Goal: Use online tool/utility: Utilize a website feature to perform a specific function

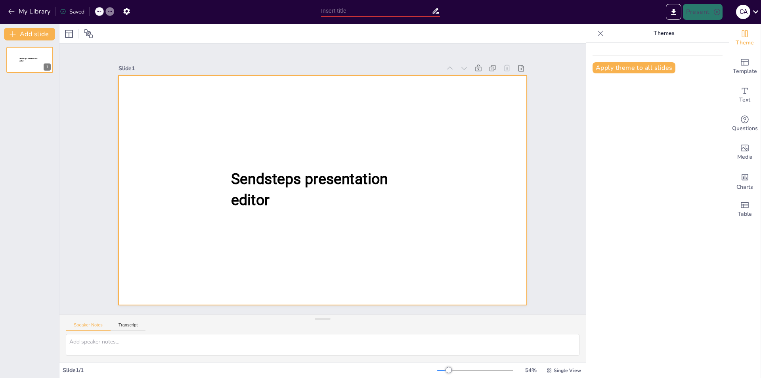
type input "New Sendsteps"
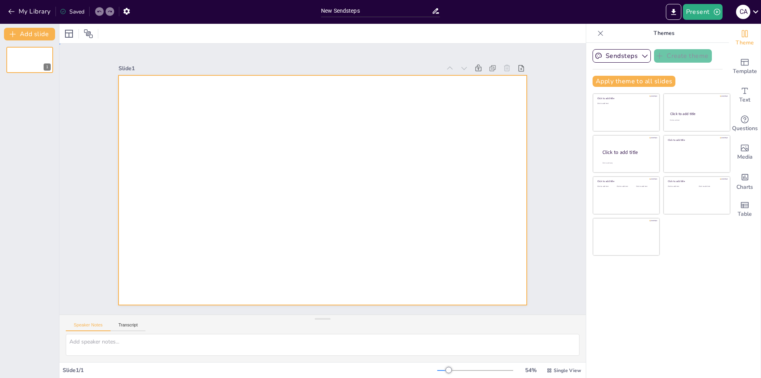
click at [180, 111] on div at bounding box center [323, 190] width 408 height 230
click at [740, 60] on icon "Add ready made slides" at bounding box center [745, 63] width 10 height 10
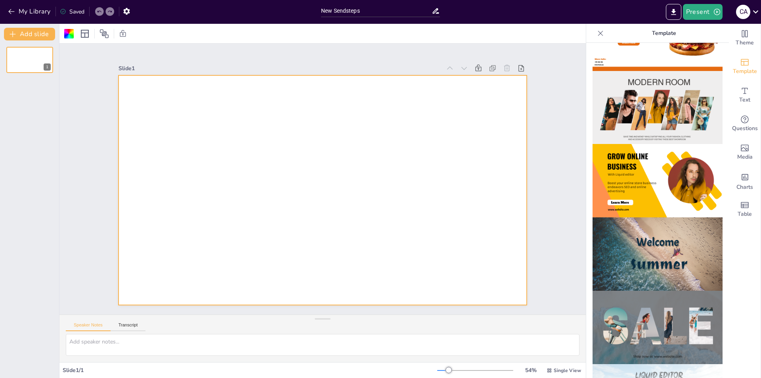
scroll to position [159, 0]
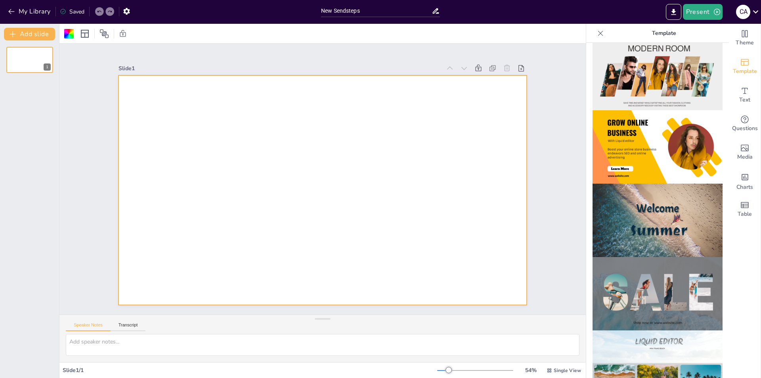
click at [651, 197] on img at bounding box center [658, 220] width 130 height 73
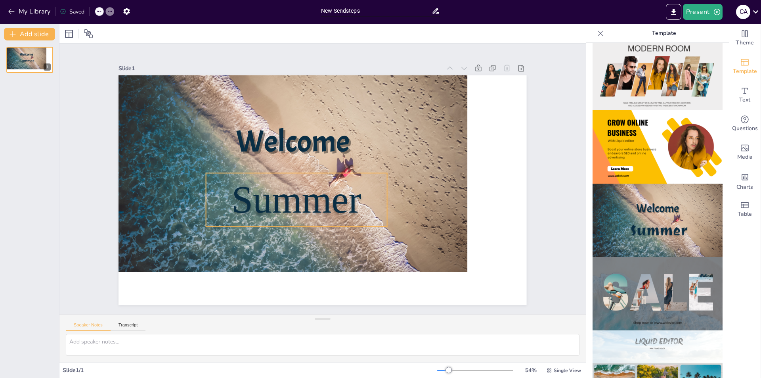
click at [233, 194] on span "Summer" at bounding box center [297, 199] width 130 height 42
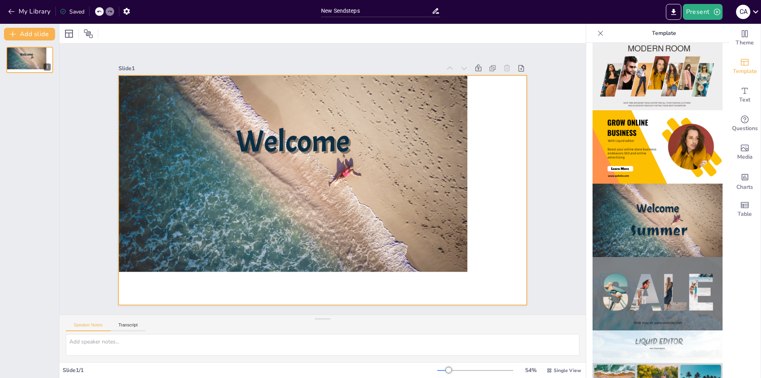
click at [250, 192] on div at bounding box center [293, 173] width 349 height 196
click at [740, 95] on icon "Add text boxes" at bounding box center [745, 91] width 10 height 10
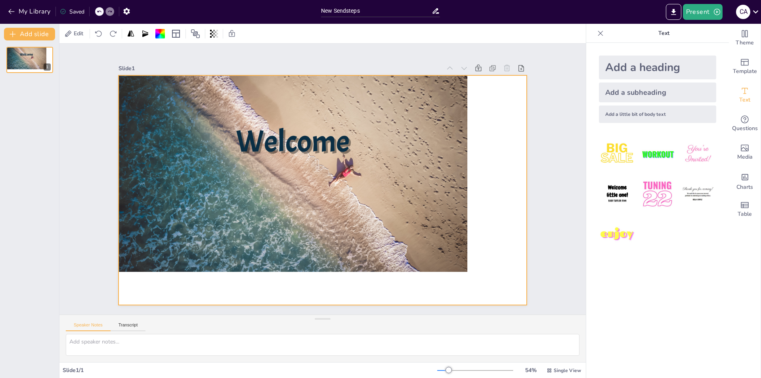
click at [635, 90] on div "Add a subheading" at bounding box center [657, 92] width 117 height 20
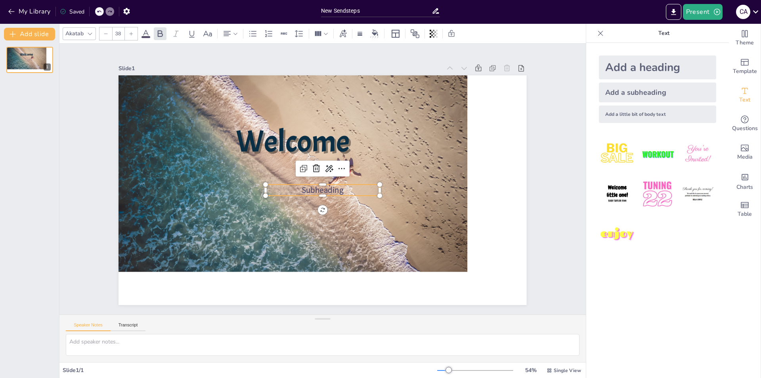
click at [651, 70] on div "Add a heading" at bounding box center [657, 68] width 117 height 24
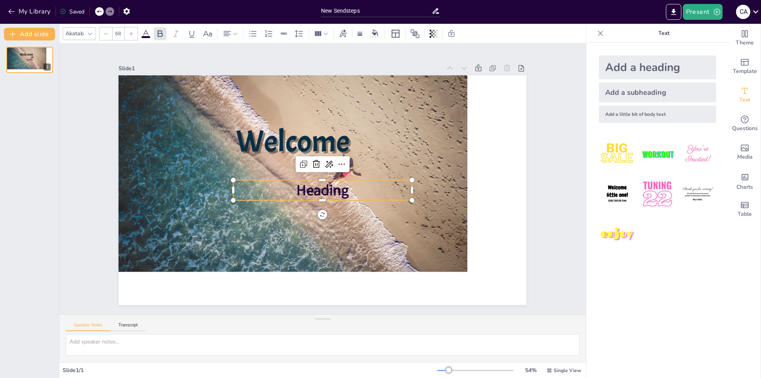
click at [342, 185] on span "Heading" at bounding box center [323, 190] width 52 height 20
click at [339, 190] on span "Heading" at bounding box center [323, 190] width 52 height 20
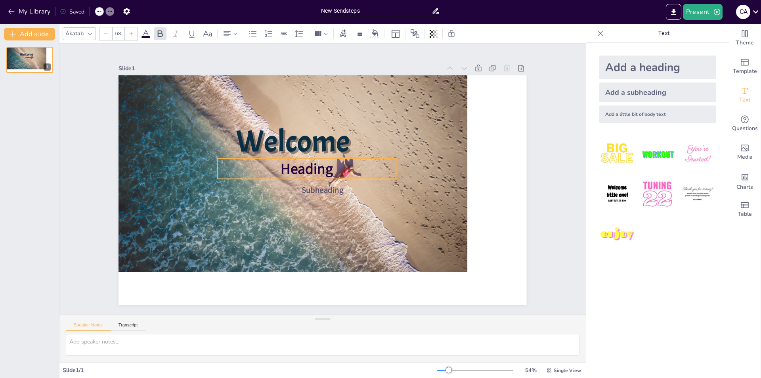
drag, startPoint x: 291, startPoint y: 188, endPoint x: 275, endPoint y: 166, distance: 26.6
click at [281, 166] on span "Heading" at bounding box center [307, 169] width 52 height 20
click at [313, 190] on span "Subheading" at bounding box center [323, 189] width 42 height 11
type input "23.5"
drag, startPoint x: 261, startPoint y: 181, endPoint x: 305, endPoint y: 188, distance: 44.2
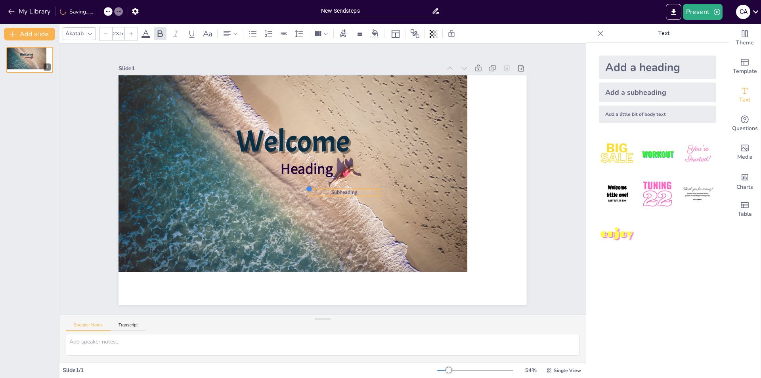
click at [306, 188] on div at bounding box center [309, 189] width 6 height 6
click at [296, 169] on span "Heading" at bounding box center [307, 169] width 52 height 20
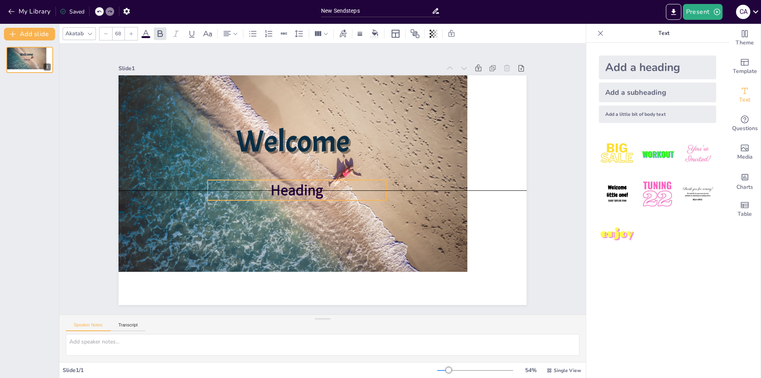
drag, startPoint x: 288, startPoint y: 157, endPoint x: 281, endPoint y: 176, distance: 20.6
click at [281, 75] on div "Welcome Heading" at bounding box center [323, 75] width 408 height 0
click at [300, 161] on icon at bounding box center [304, 164] width 8 height 7
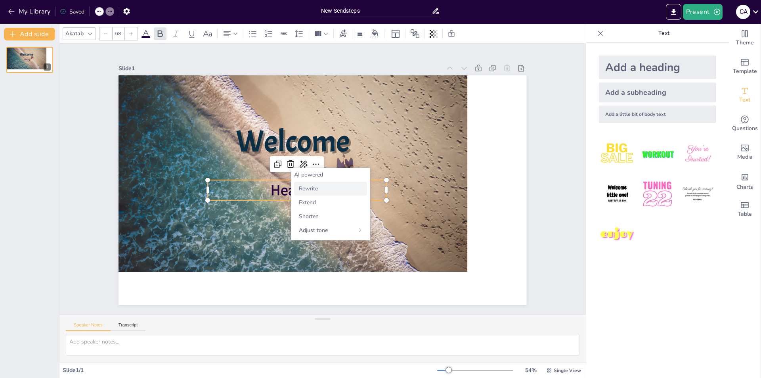
click at [304, 193] on div "Rewrite" at bounding box center [330, 189] width 73 height 14
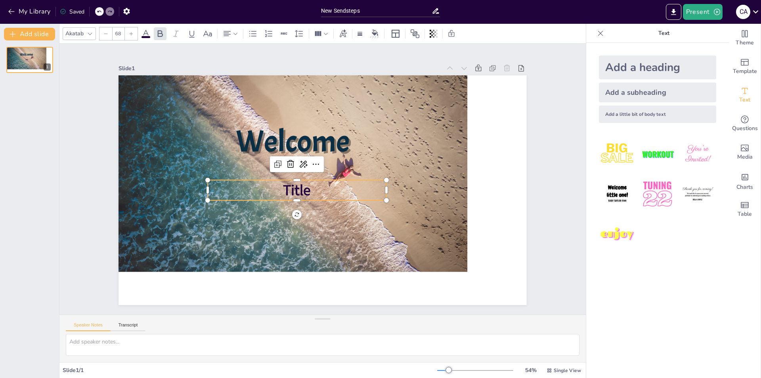
click at [303, 189] on span "Title" at bounding box center [298, 190] width 28 height 20
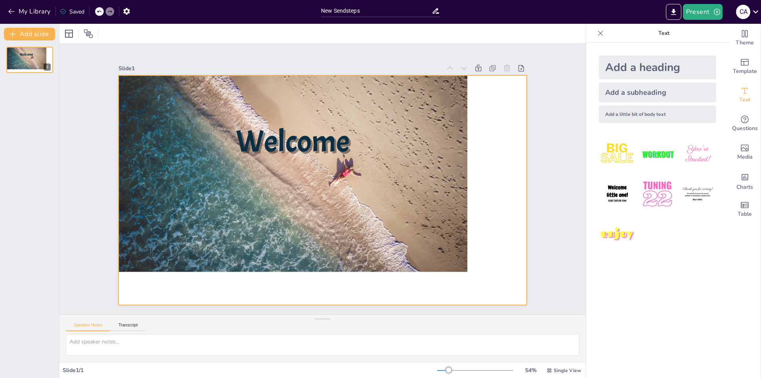
click at [298, 184] on div at bounding box center [293, 173] width 349 height 196
click at [100, 32] on icon at bounding box center [99, 34] width 8 height 8
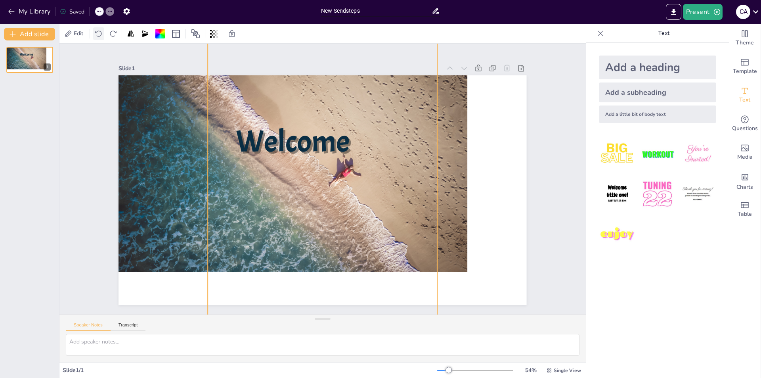
click at [100, 32] on icon at bounding box center [99, 34] width 8 height 8
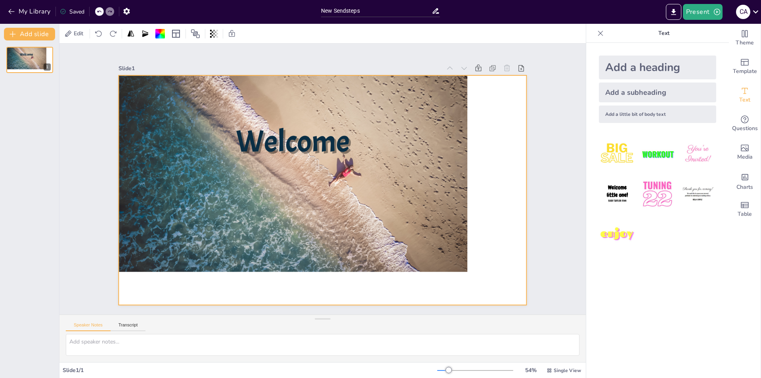
click at [354, 201] on div at bounding box center [293, 173] width 349 height 196
click at [454, 263] on div at bounding box center [293, 173] width 349 height 196
click at [460, 207] on div at bounding box center [293, 173] width 349 height 196
click at [604, 67] on div "Add a heading" at bounding box center [657, 68] width 117 height 24
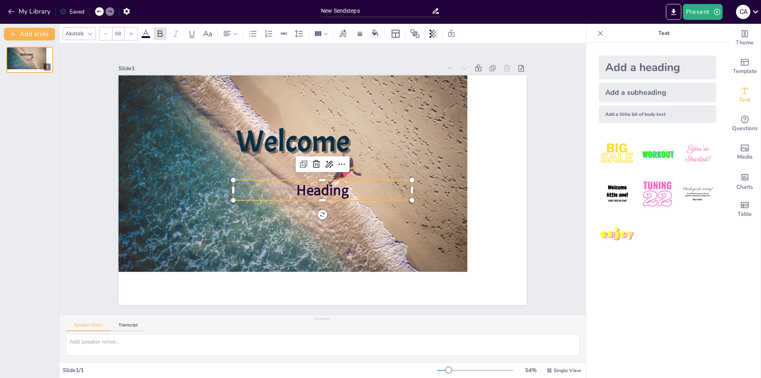
click at [297, 184] on span "Heading" at bounding box center [323, 190] width 52 height 20
click at [299, 162] on icon at bounding box center [304, 164] width 10 height 10
type input "68"
click at [100, 12] on icon at bounding box center [99, 11] width 5 height 5
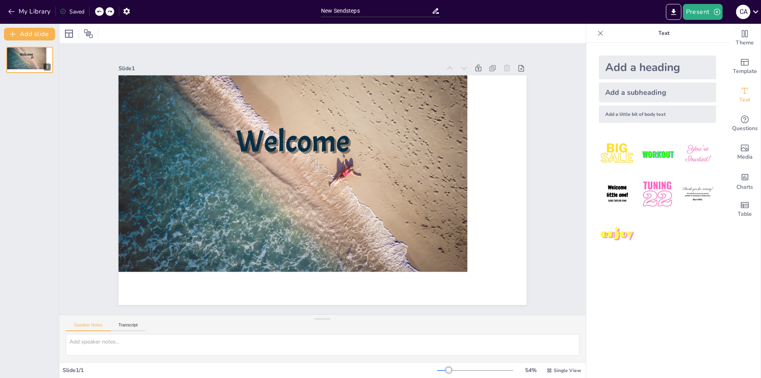
click at [648, 66] on div "Add a heading" at bounding box center [657, 68] width 117 height 24
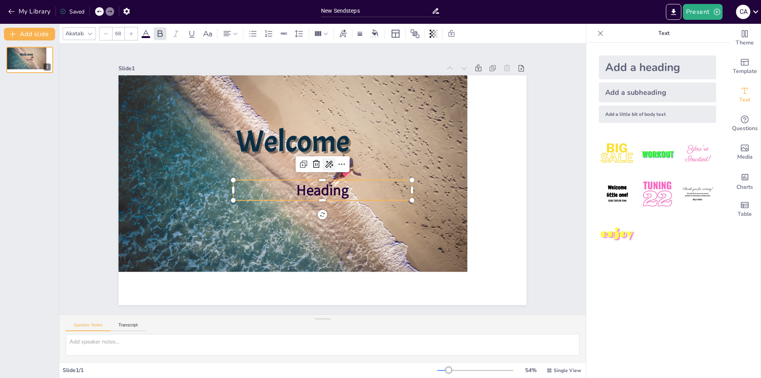
click at [324, 159] on icon at bounding box center [329, 164] width 10 height 10
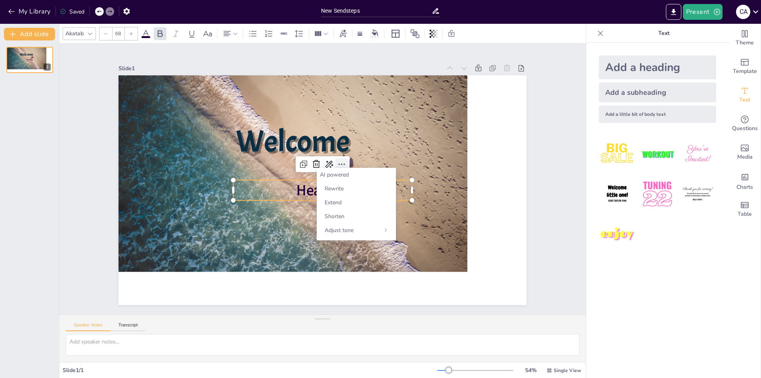
click at [338, 162] on icon at bounding box center [342, 164] width 10 height 10
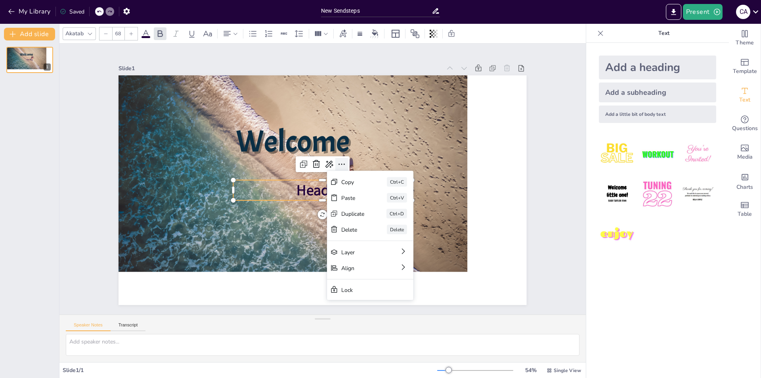
click at [338, 162] on icon at bounding box center [342, 164] width 10 height 10
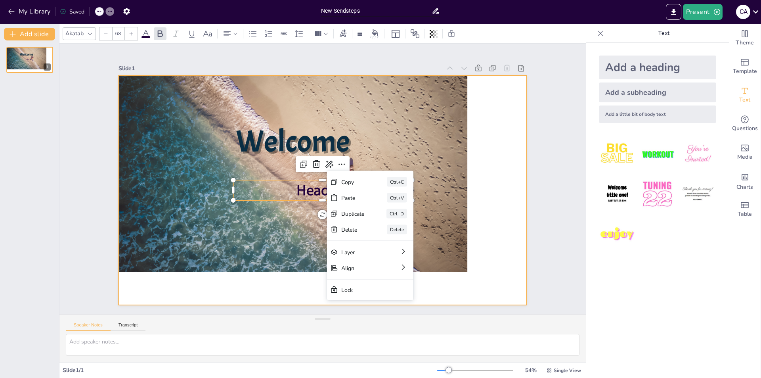
click at [489, 206] on div at bounding box center [323, 190] width 408 height 230
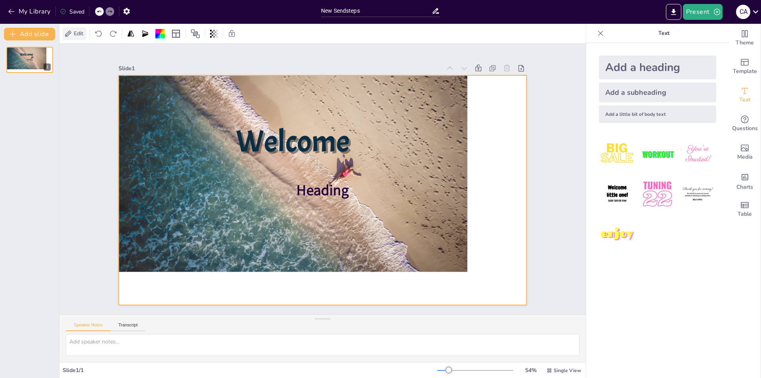
click at [67, 31] on icon at bounding box center [68, 34] width 8 height 8
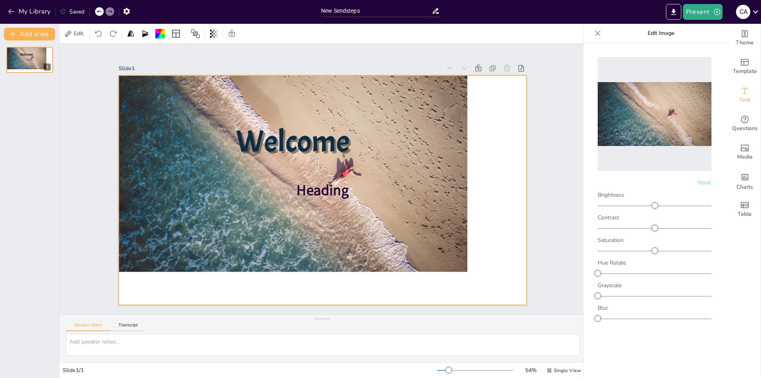
click at [692, 139] on img at bounding box center [655, 114] width 114 height 64
drag, startPoint x: 684, startPoint y: 140, endPoint x: 684, endPoint y: 154, distance: 13.5
click at [684, 154] on div at bounding box center [655, 114] width 114 height 114
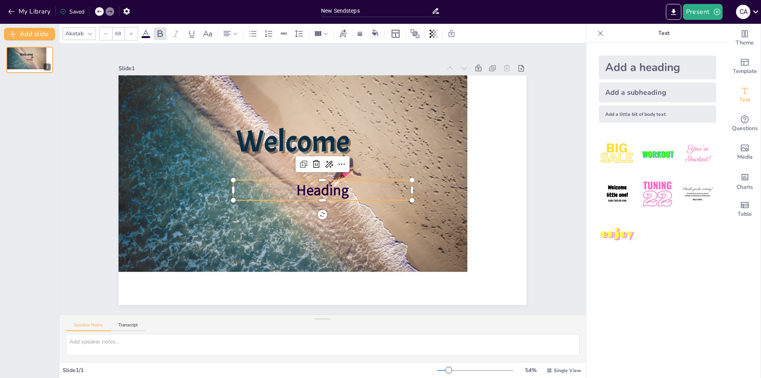
click at [304, 193] on span "Heading" at bounding box center [323, 190] width 52 height 20
click at [78, 347] on textarea at bounding box center [323, 345] width 514 height 22
drag, startPoint x: 69, startPoint y: 339, endPoint x: 276, endPoint y: 344, distance: 207.5
click at [276, 344] on textarea "What is the first word that comes to mind when you think of retirement?" at bounding box center [323, 345] width 514 height 22
type textarea "What is the first word that comes to mind when you think of retirement?"
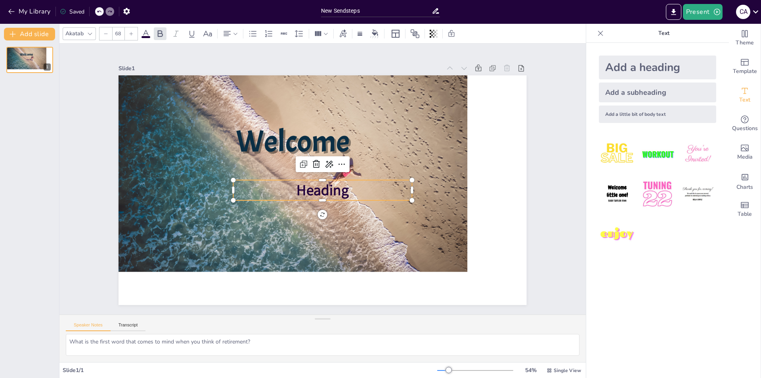
click at [297, 189] on span "Heading" at bounding box center [323, 190] width 52 height 20
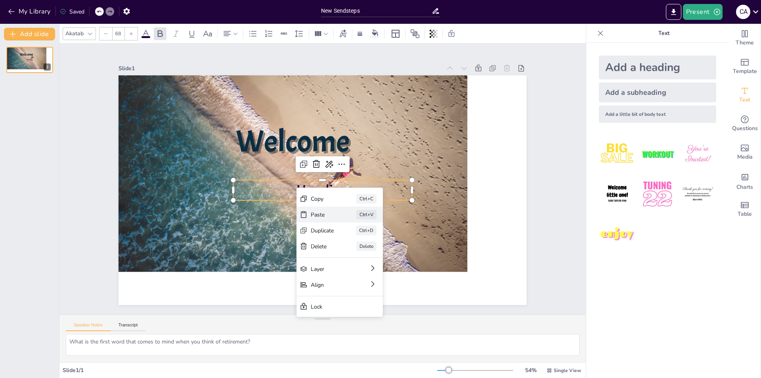
click at [314, 210] on div "Paste Ctrl+V" at bounding box center [340, 215] width 86 height 16
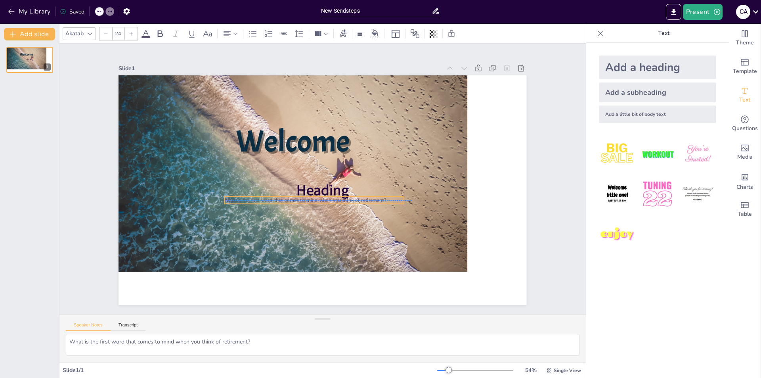
drag, startPoint x: 182, startPoint y: 94, endPoint x: 266, endPoint y: 192, distance: 129.6
click at [266, 75] on div "Welcome Heading What is the first word that comes to mind when you think of ret…" at bounding box center [323, 75] width 408 height 0
type input "68"
click at [311, 188] on span "Heading" at bounding box center [323, 190] width 52 height 20
click at [266, 197] on span "What is the first word that comes to mind when you think of retirement?" at bounding box center [305, 200] width 161 height 7
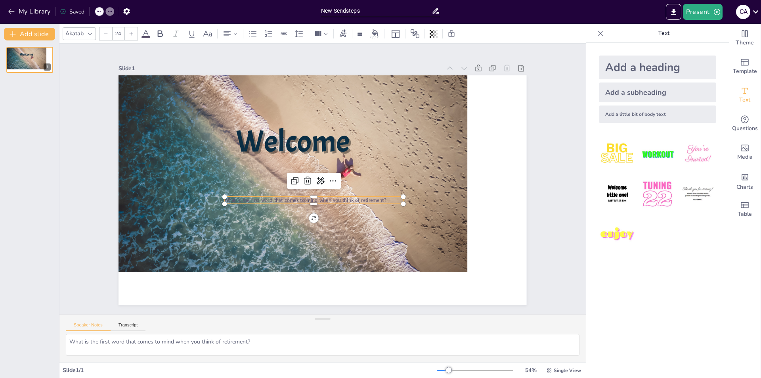
click at [133, 31] on div at bounding box center [131, 33] width 13 height 13
click at [133, 30] on div at bounding box center [131, 33] width 13 height 13
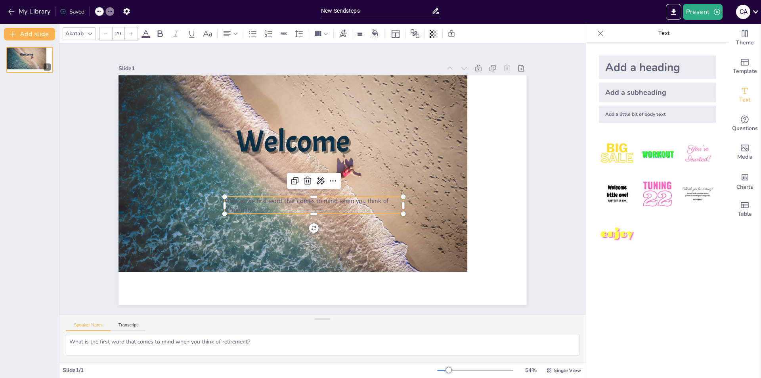
click at [133, 30] on div at bounding box center [131, 33] width 13 height 13
click at [161, 33] on icon at bounding box center [160, 33] width 5 height 7
click at [269, 147] on span "Welcome" at bounding box center [293, 141] width 114 height 39
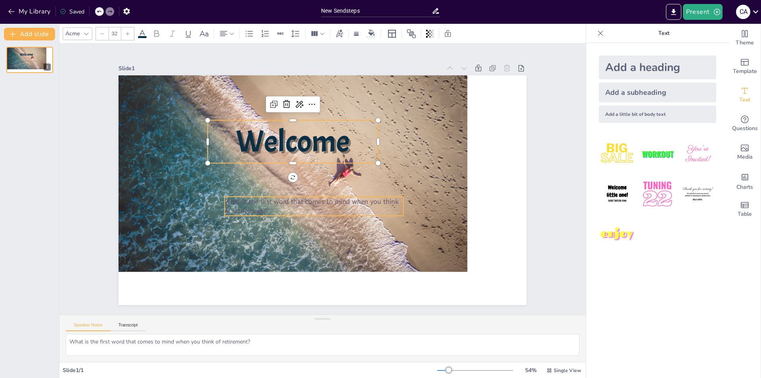
click at [287, 199] on span "What is the first word that comes to mind when you think of retirement?" at bounding box center [312, 206] width 174 height 19
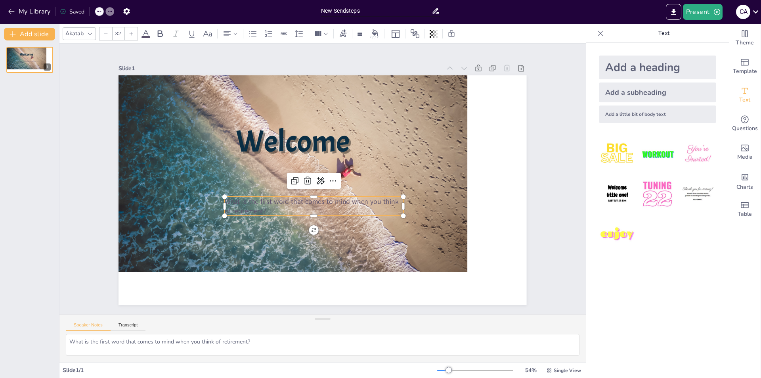
click at [91, 35] on icon at bounding box center [90, 34] width 6 height 6
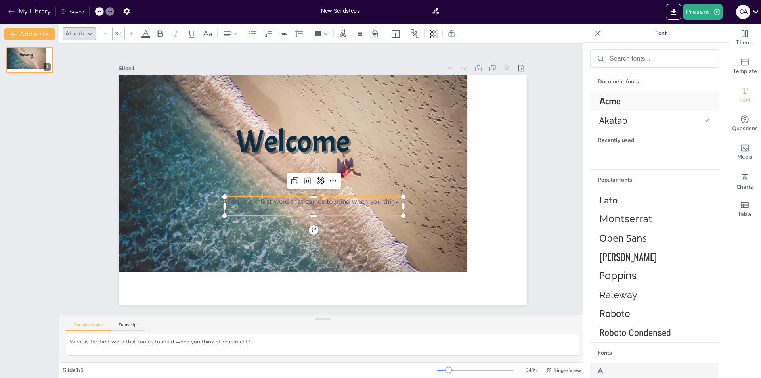
click at [621, 96] on span "Acme" at bounding box center [653, 101] width 107 height 12
click at [113, 32] on input "32" at bounding box center [114, 33] width 11 height 13
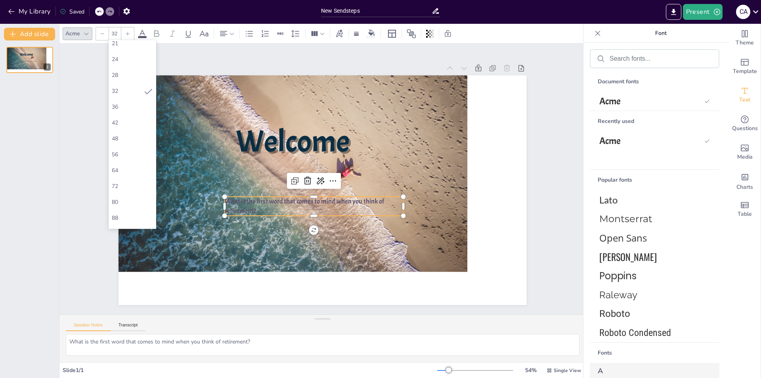
scroll to position [176, 0]
click at [114, 223] on div "144" at bounding box center [132, 221] width 41 height 8
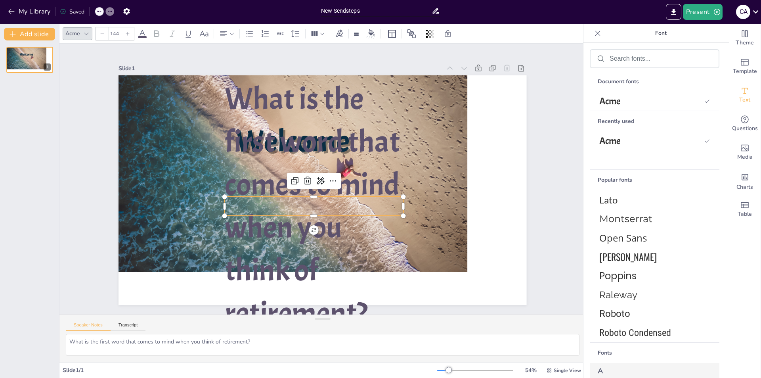
click at [100, 34] on icon at bounding box center [102, 33] width 5 height 5
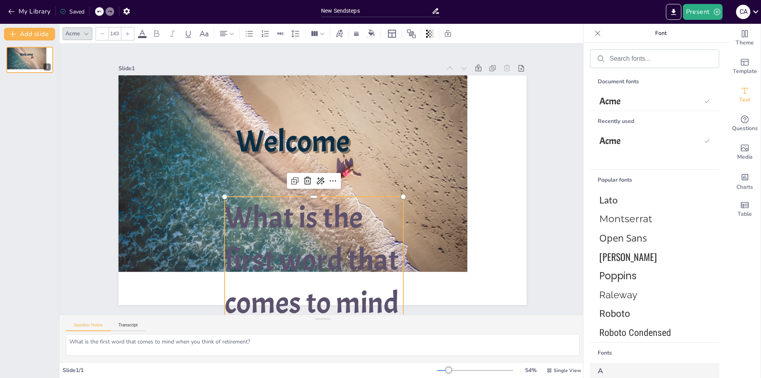
click at [100, 34] on icon at bounding box center [102, 33] width 5 height 5
click at [100, 33] on icon at bounding box center [102, 33] width 5 height 5
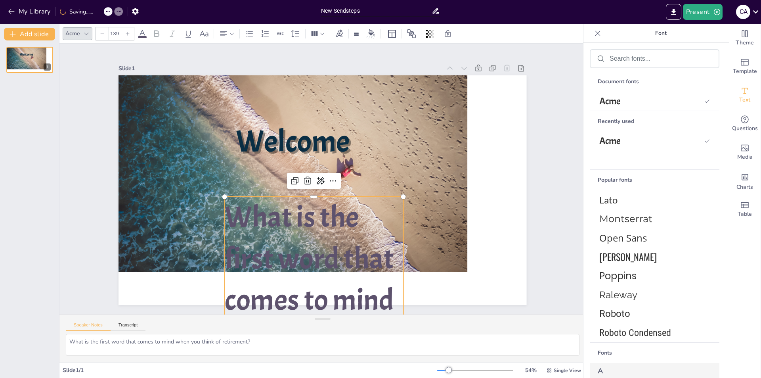
click at [100, 33] on icon at bounding box center [102, 33] width 5 height 5
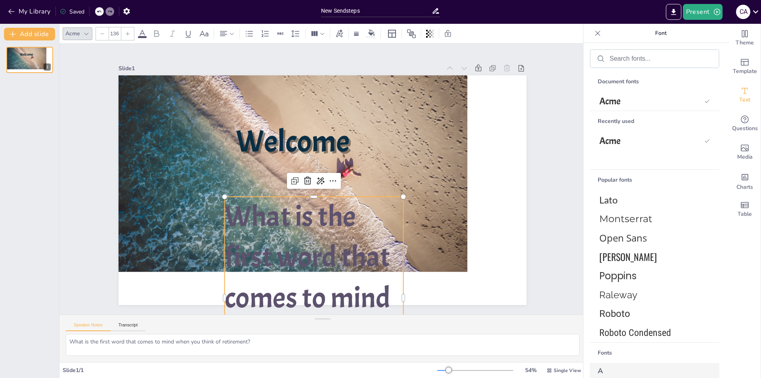
click at [100, 33] on icon at bounding box center [102, 33] width 5 height 5
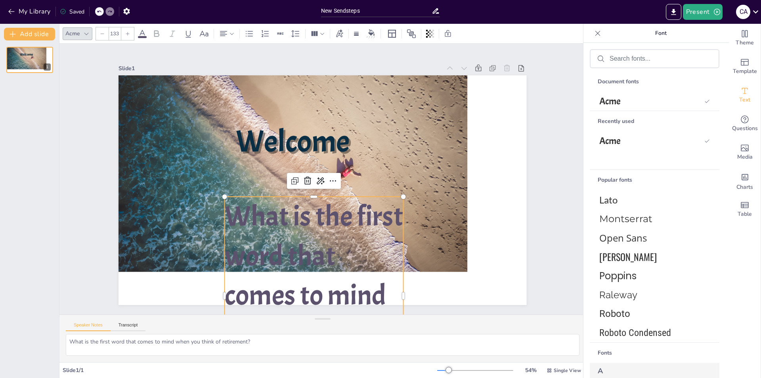
click at [100, 33] on icon at bounding box center [102, 33] width 5 height 5
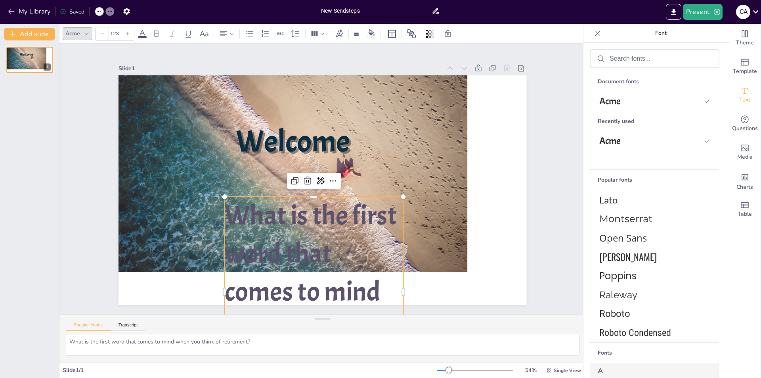
click at [100, 33] on icon at bounding box center [102, 33] width 5 height 5
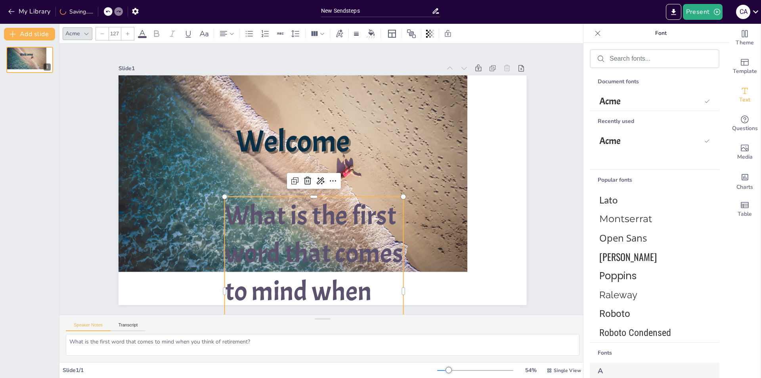
click at [100, 33] on icon at bounding box center [102, 33] width 5 height 5
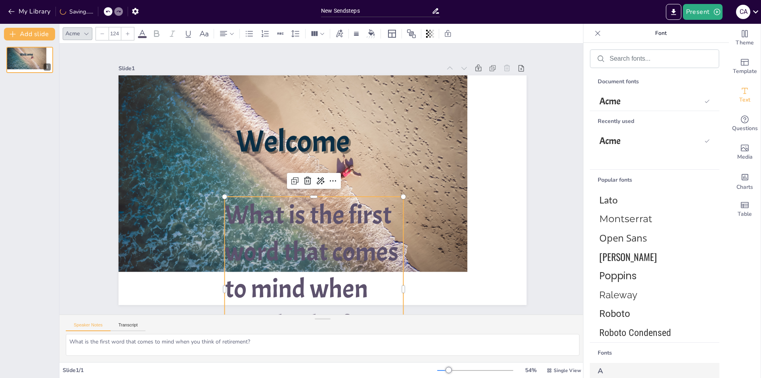
click at [100, 33] on icon at bounding box center [102, 33] width 5 height 5
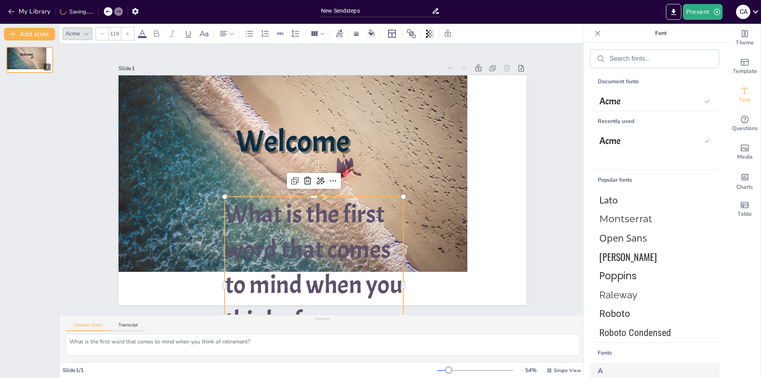
click at [100, 33] on icon at bounding box center [102, 33] width 5 height 5
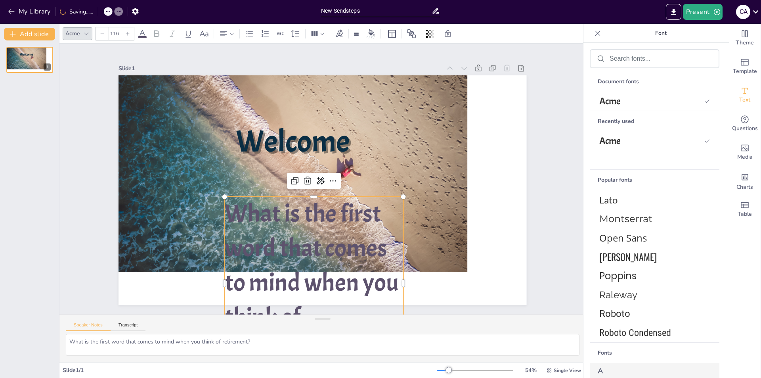
click at [100, 33] on icon at bounding box center [102, 33] width 5 height 5
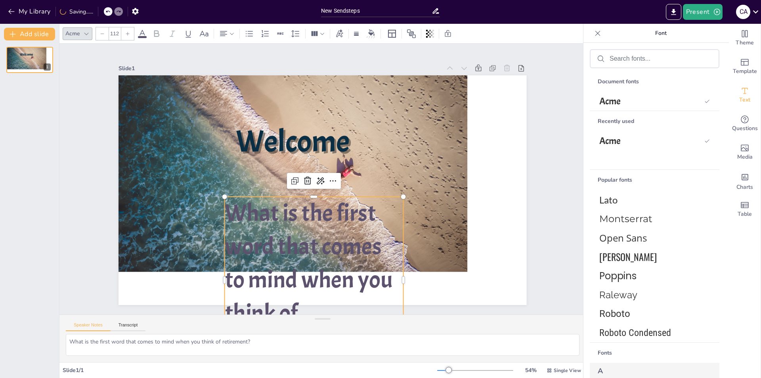
click at [100, 33] on icon at bounding box center [102, 33] width 5 height 5
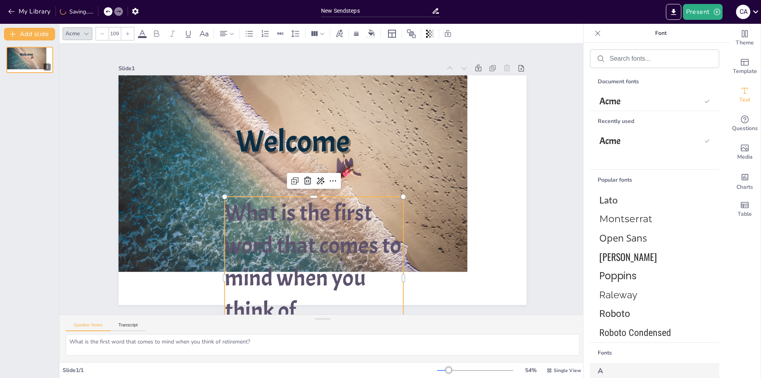
click at [100, 33] on icon at bounding box center [102, 33] width 5 height 5
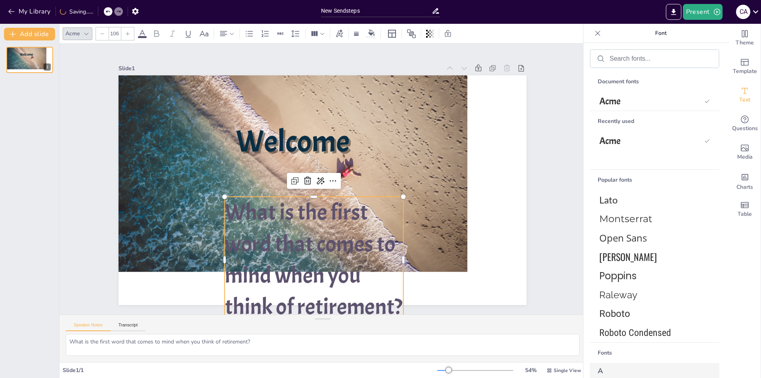
click at [100, 33] on icon at bounding box center [102, 33] width 5 height 5
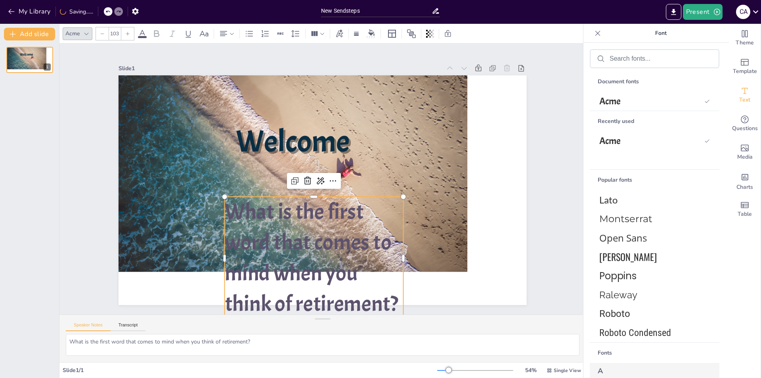
click at [100, 33] on icon at bounding box center [102, 33] width 5 height 5
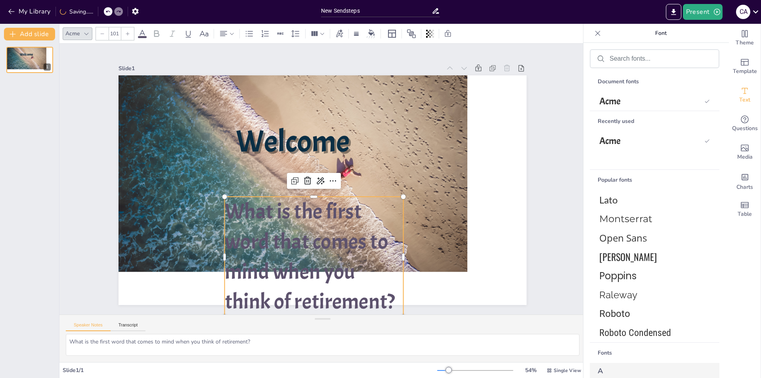
click at [100, 33] on icon at bounding box center [102, 33] width 5 height 5
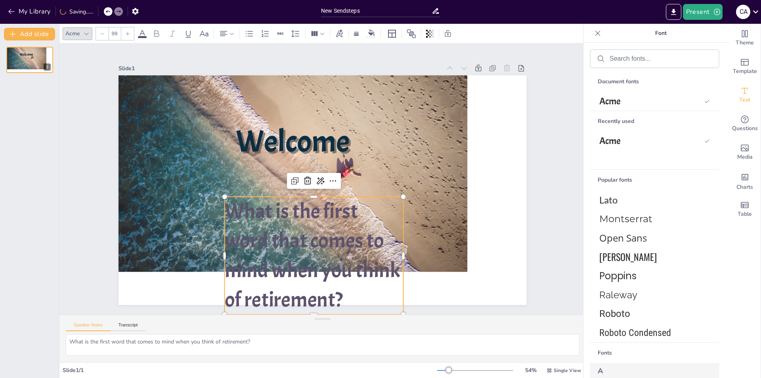
click at [100, 33] on icon at bounding box center [102, 33] width 5 height 5
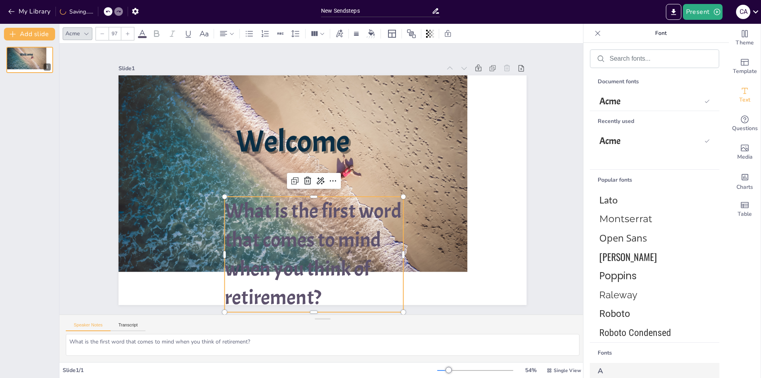
click at [100, 33] on icon at bounding box center [102, 33] width 5 height 5
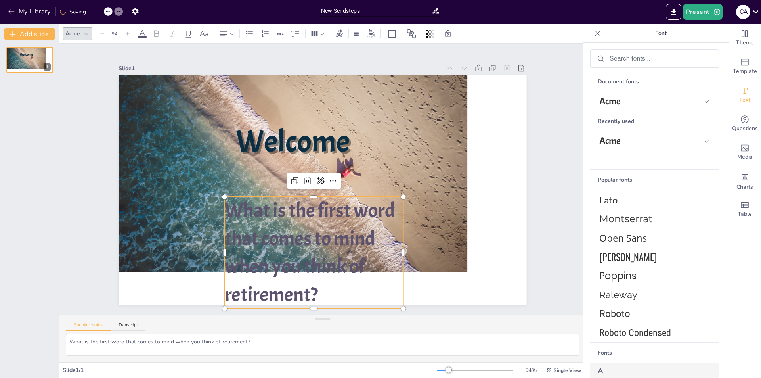
click at [100, 33] on icon at bounding box center [102, 33] width 5 height 5
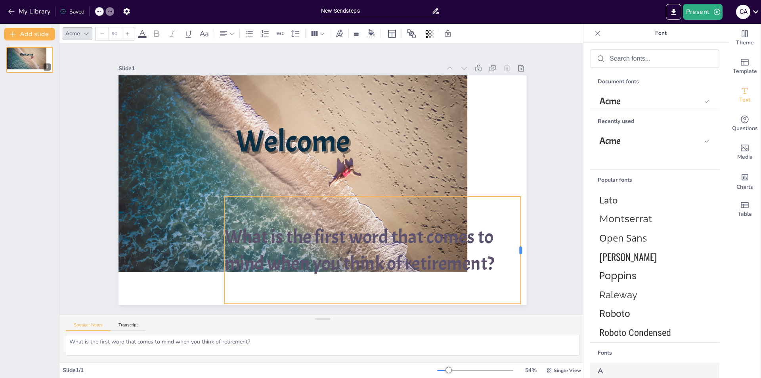
drag, startPoint x: 398, startPoint y: 249, endPoint x: 516, endPoint y: 238, distance: 118.0
click at [521, 238] on div at bounding box center [524, 250] width 6 height 107
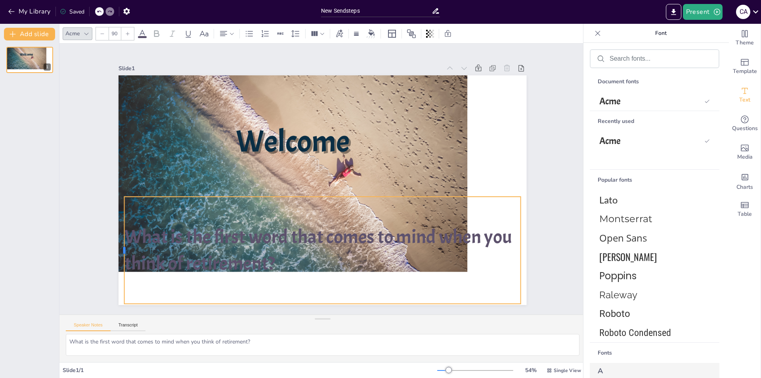
drag, startPoint x: 216, startPoint y: 247, endPoint x: 115, endPoint y: 258, distance: 101.0
click at [118, 258] on div at bounding box center [121, 250] width 6 height 107
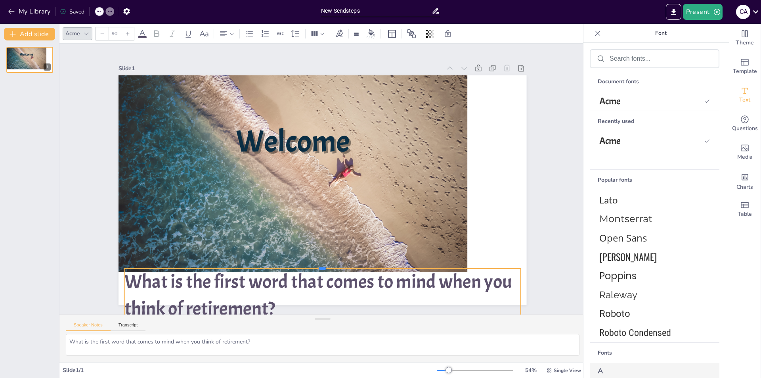
drag, startPoint x: 319, startPoint y: 193, endPoint x: 318, endPoint y: 265, distance: 71.8
click at [318, 265] on div at bounding box center [323, 265] width 396 height 6
click at [102, 35] on icon at bounding box center [102, 33] width 5 height 5
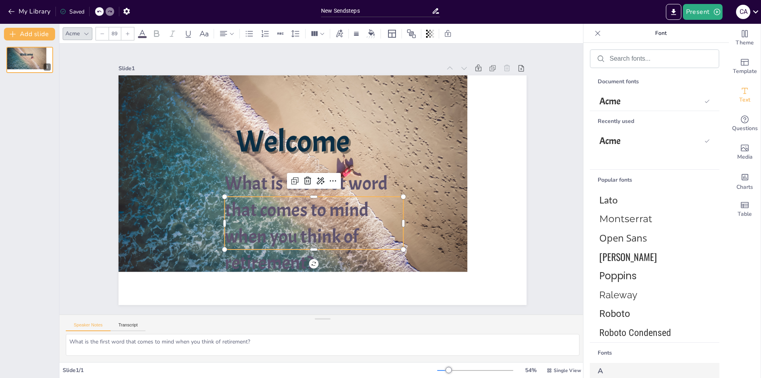
click at [102, 35] on icon at bounding box center [102, 33] width 5 height 5
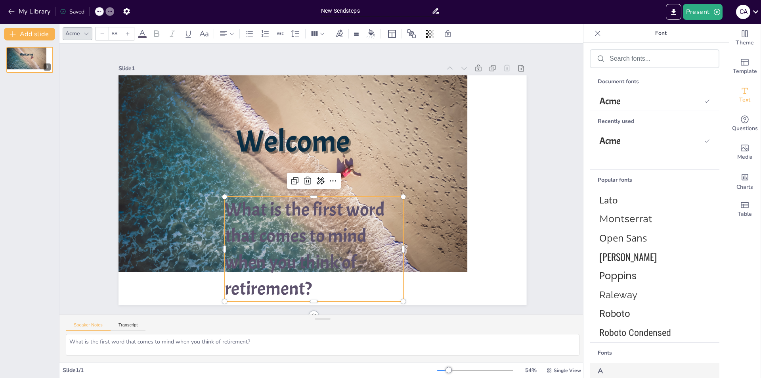
click at [102, 35] on icon at bounding box center [102, 33] width 5 height 5
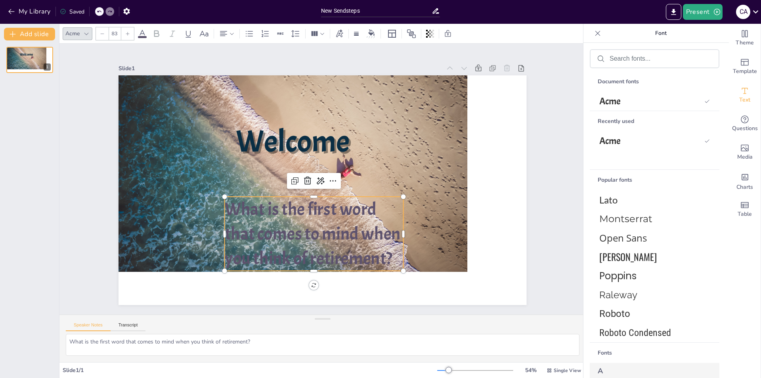
click at [102, 35] on icon at bounding box center [102, 33] width 5 height 5
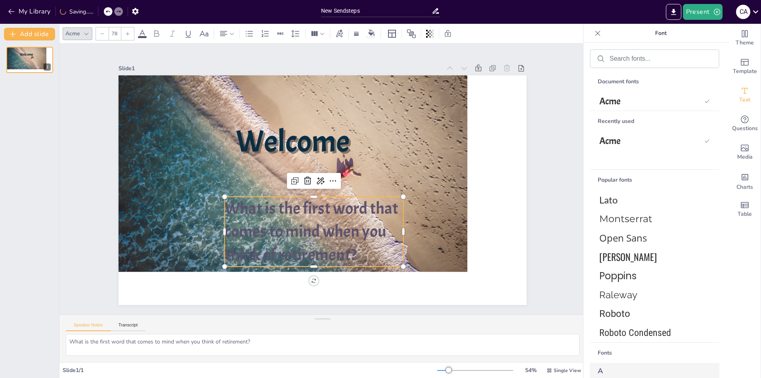
click at [102, 35] on icon at bounding box center [102, 33] width 5 height 5
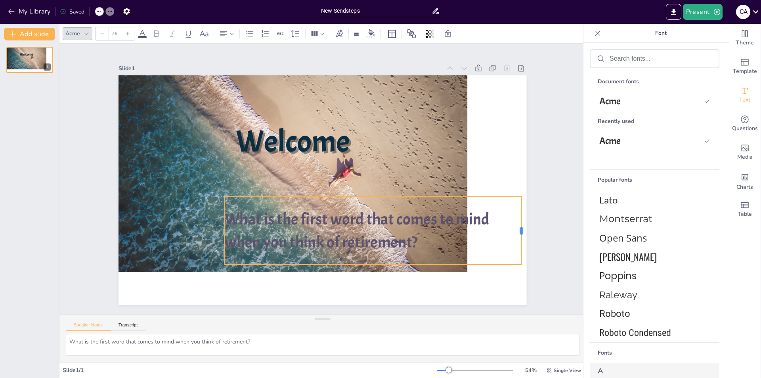
drag, startPoint x: 397, startPoint y: 227, endPoint x: 516, endPoint y: 229, distance: 118.2
click at [521, 229] on div at bounding box center [524, 231] width 6 height 68
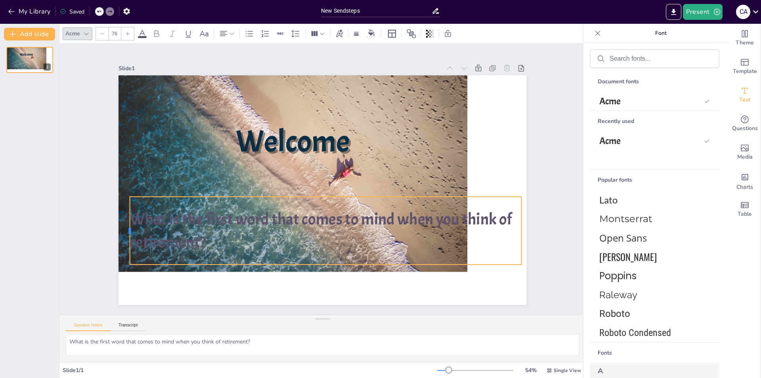
drag, startPoint x: 218, startPoint y: 228, endPoint x: 123, endPoint y: 230, distance: 94.8
click at [124, 230] on div at bounding box center [127, 231] width 6 height 68
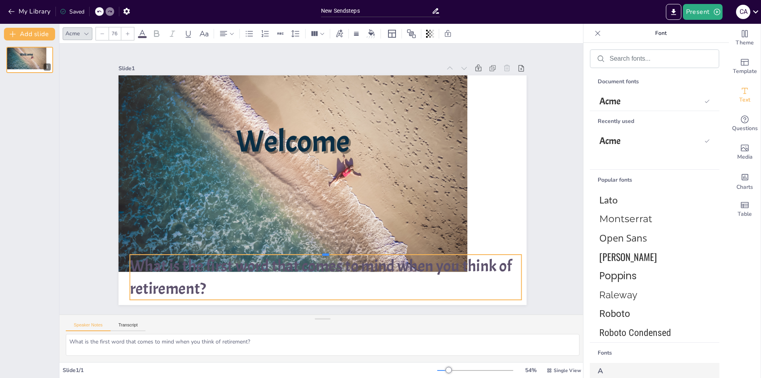
drag, startPoint x: 301, startPoint y: 194, endPoint x: 273, endPoint y: 251, distance: 64.2
click at [273, 251] on div at bounding box center [325, 251] width 391 height 6
click at [129, 31] on icon at bounding box center [127, 33] width 5 height 5
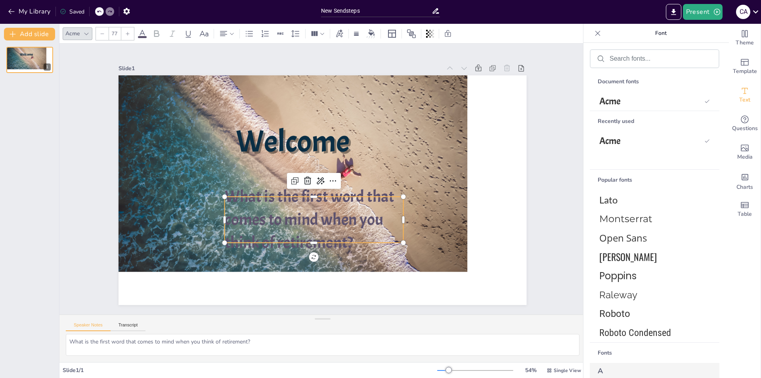
click at [101, 31] on icon at bounding box center [102, 33] width 5 height 5
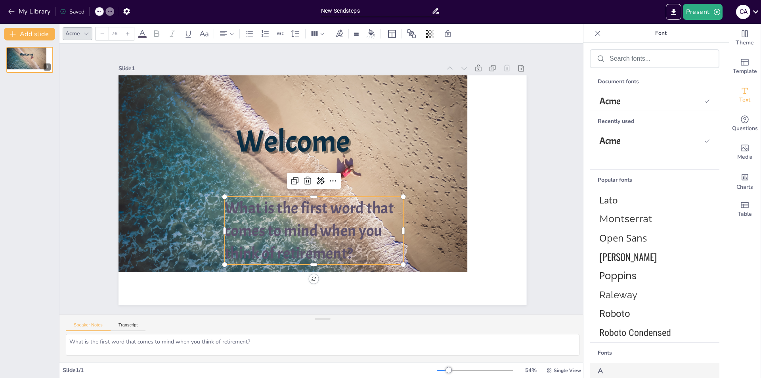
click at [101, 31] on icon at bounding box center [102, 33] width 5 height 5
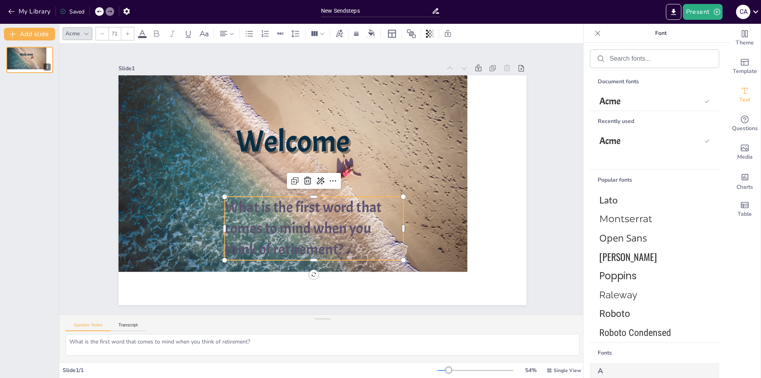
click at [101, 31] on icon at bounding box center [102, 33] width 5 height 5
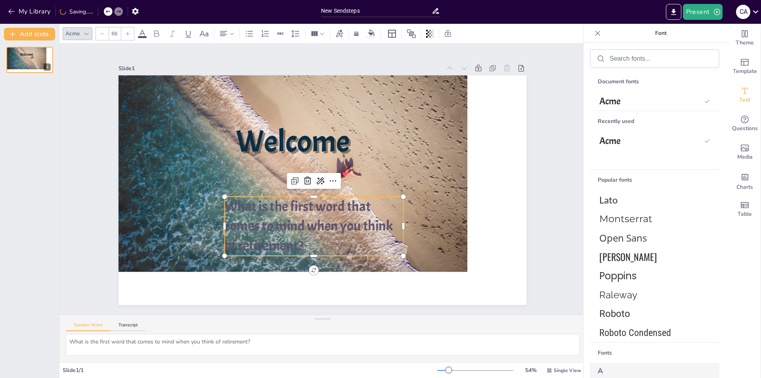
click at [101, 31] on icon at bounding box center [102, 33] width 5 height 5
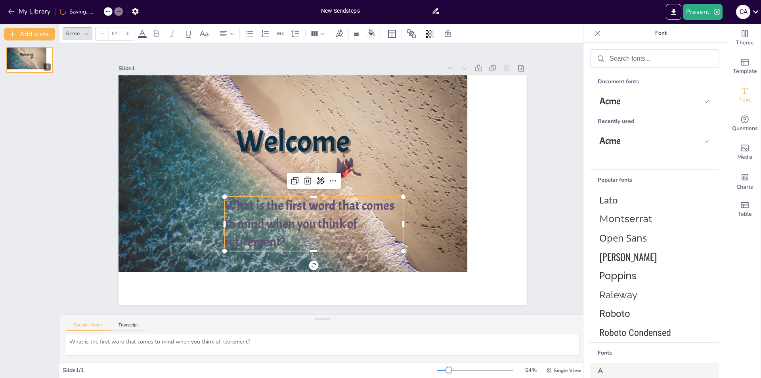
click at [101, 31] on icon at bounding box center [102, 33] width 5 height 5
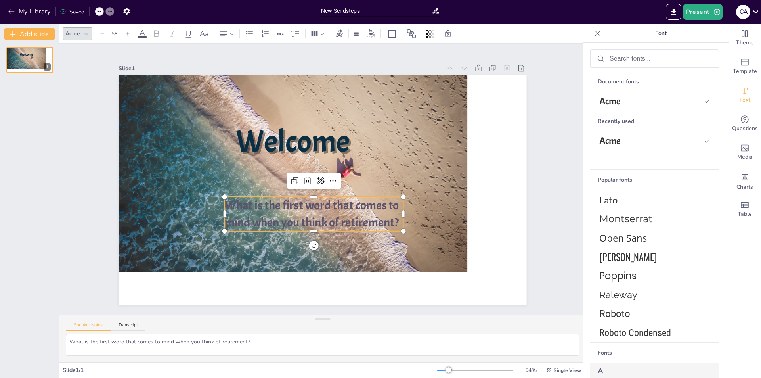
click at [101, 31] on icon at bounding box center [102, 33] width 5 height 5
type input "56"
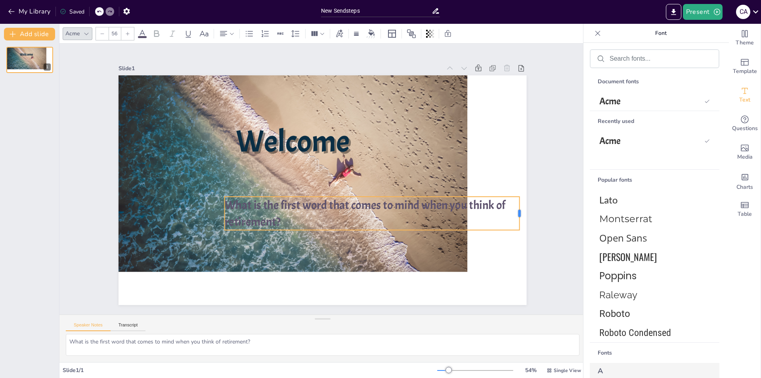
drag, startPoint x: 398, startPoint y: 210, endPoint x: 514, endPoint y: 213, distance: 116.2
click at [519, 213] on div at bounding box center [522, 213] width 6 height 33
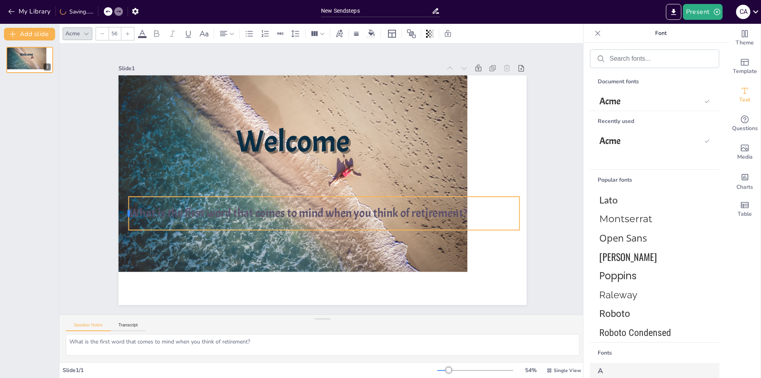
drag, startPoint x: 219, startPoint y: 209, endPoint x: 123, endPoint y: 208, distance: 96.0
click at [123, 208] on div at bounding box center [126, 213] width 6 height 33
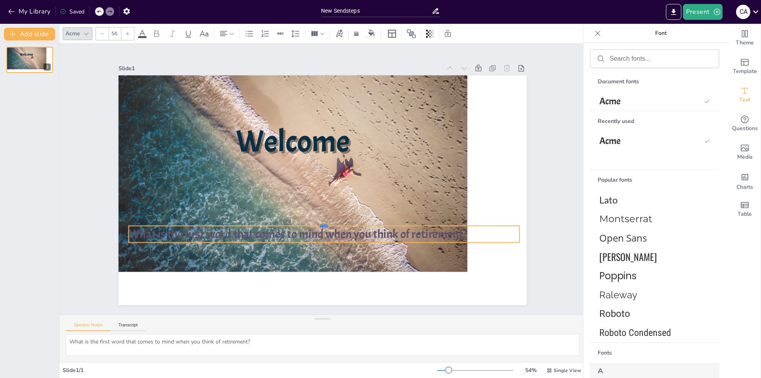
drag, startPoint x: 282, startPoint y: 193, endPoint x: 288, endPoint y: 295, distance: 102.5
click at [288, 295] on div "Welcome What is the first word that comes to mind when you think of retirement?" at bounding box center [323, 190] width 408 height 230
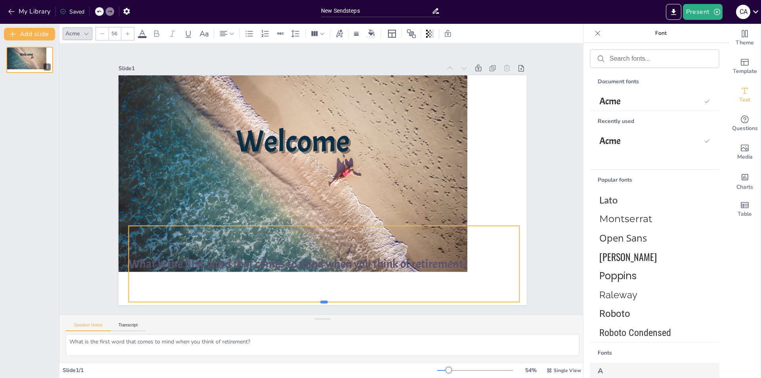
drag, startPoint x: 318, startPoint y: 241, endPoint x: 319, endPoint y: 300, distance: 59.5
click at [319, 302] on div at bounding box center [324, 305] width 391 height 6
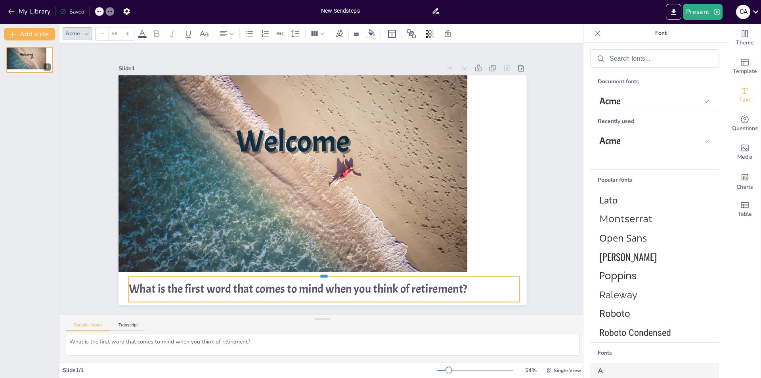
drag, startPoint x: 318, startPoint y: 221, endPoint x: 319, endPoint y: 272, distance: 50.4
click at [319, 272] on div at bounding box center [324, 273] width 391 height 6
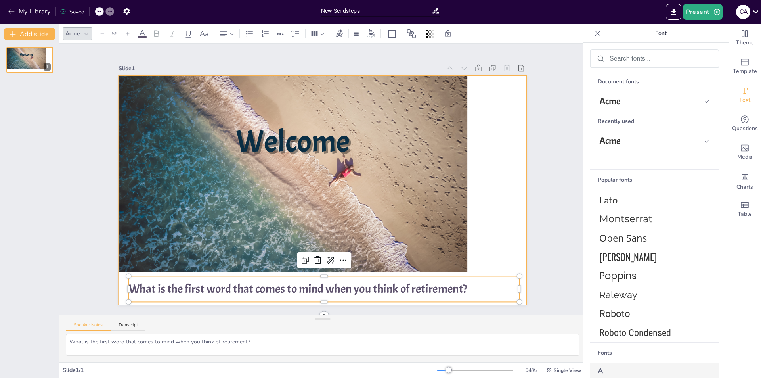
click at [510, 162] on div at bounding box center [323, 190] width 408 height 230
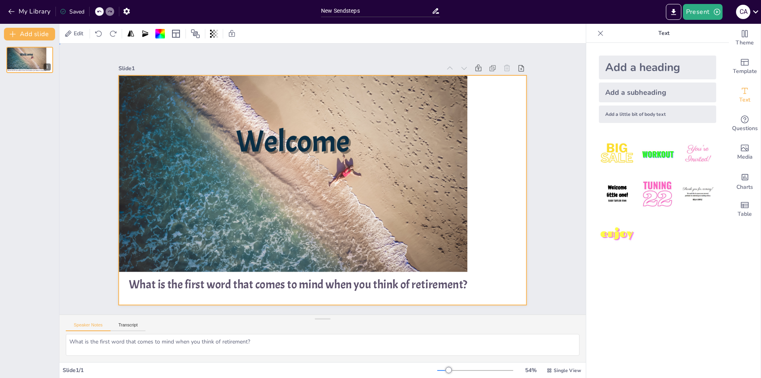
click at [497, 171] on div at bounding box center [323, 190] width 408 height 230
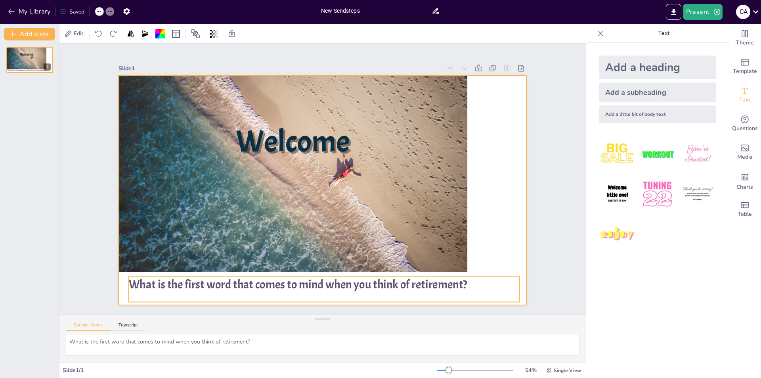
click at [295, 277] on span "What is the first word that comes to mind when you think of retirement?" at bounding box center [298, 284] width 339 height 15
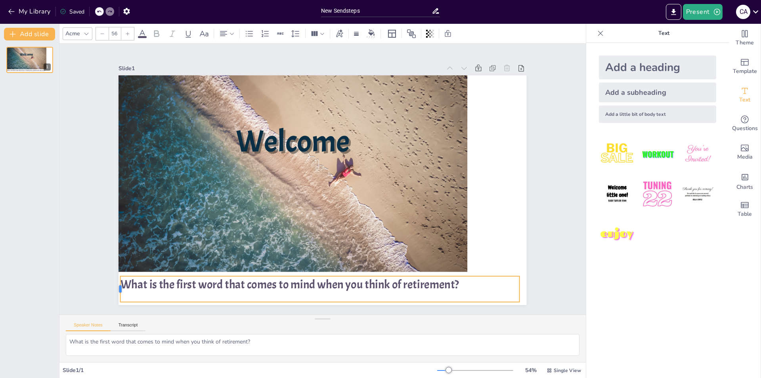
drag, startPoint x: 123, startPoint y: 288, endPoint x: 114, endPoint y: 286, distance: 8.6
click at [114, 286] on div at bounding box center [117, 289] width 6 height 26
drag, startPoint x: 514, startPoint y: 285, endPoint x: 462, endPoint y: 280, distance: 52.2
click at [468, 280] on div at bounding box center [471, 289] width 6 height 26
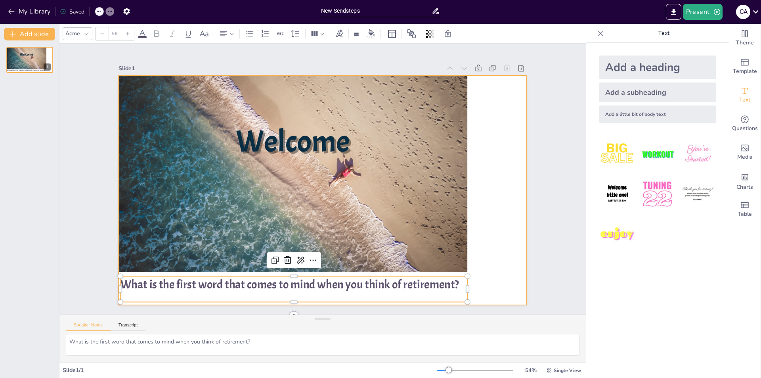
click at [498, 188] on div at bounding box center [323, 190] width 408 height 230
